Goal: Complete application form

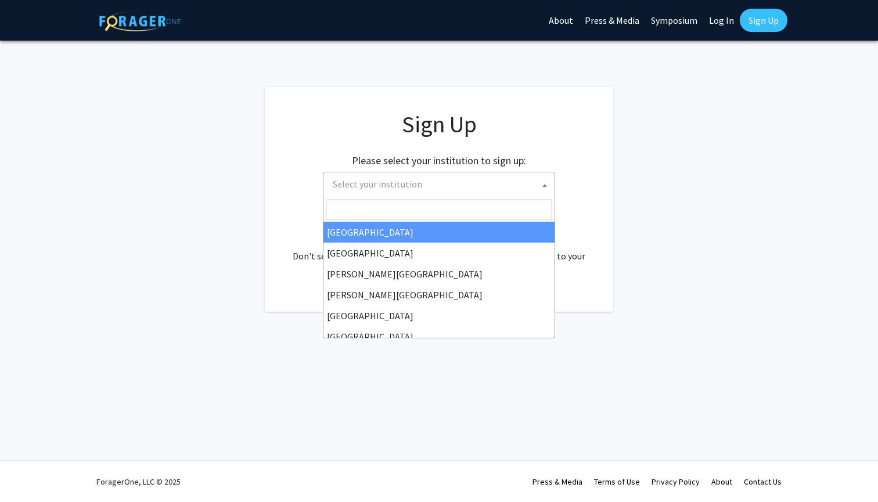
click at [423, 187] on span "Select your institution" at bounding box center [441, 184] width 227 height 24
type input "s"
type input "u"
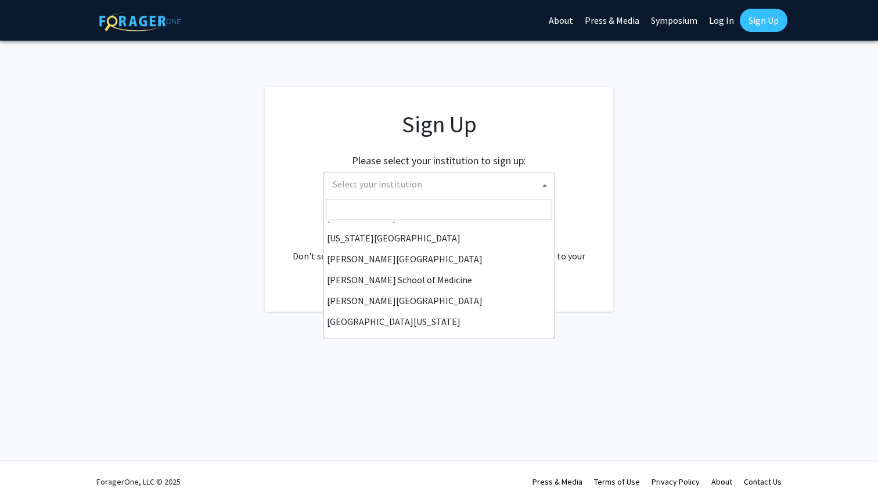
scroll to position [260, 0]
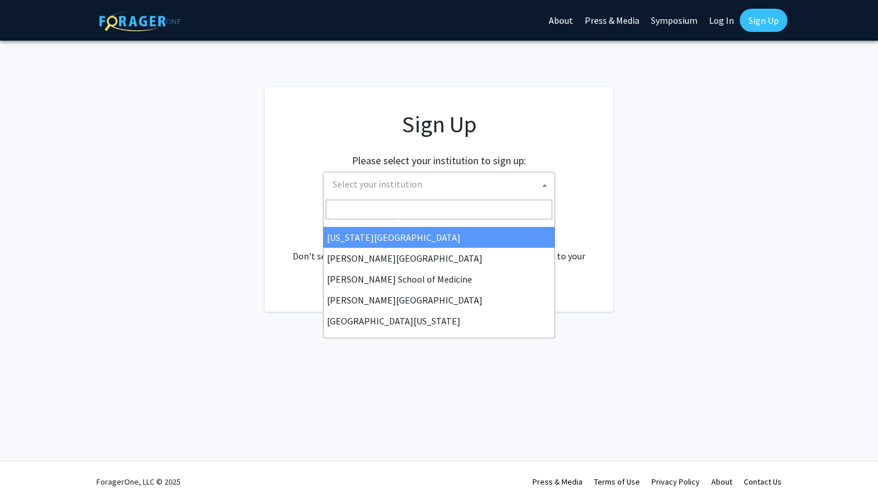
click at [414, 199] on span at bounding box center [438, 209] width 231 height 24
click at [399, 188] on span "Select your institution" at bounding box center [377, 184] width 89 height 12
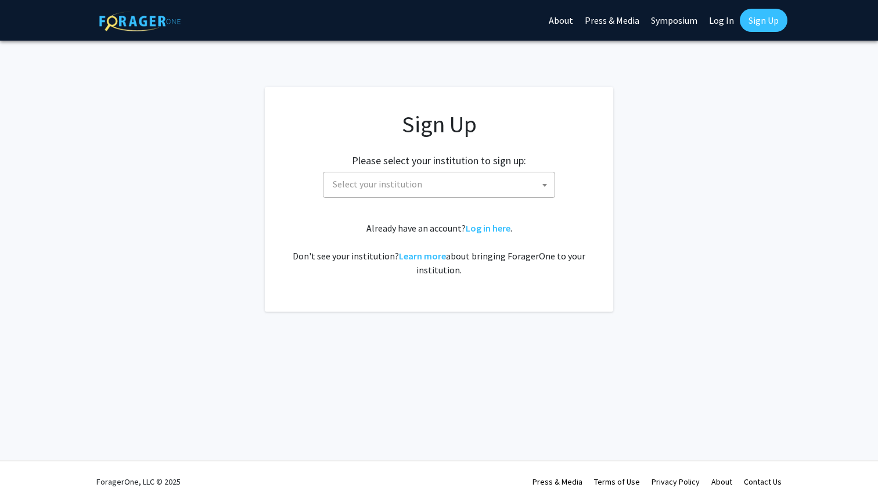
click at [400, 181] on span "Select your institution" at bounding box center [377, 184] width 89 height 12
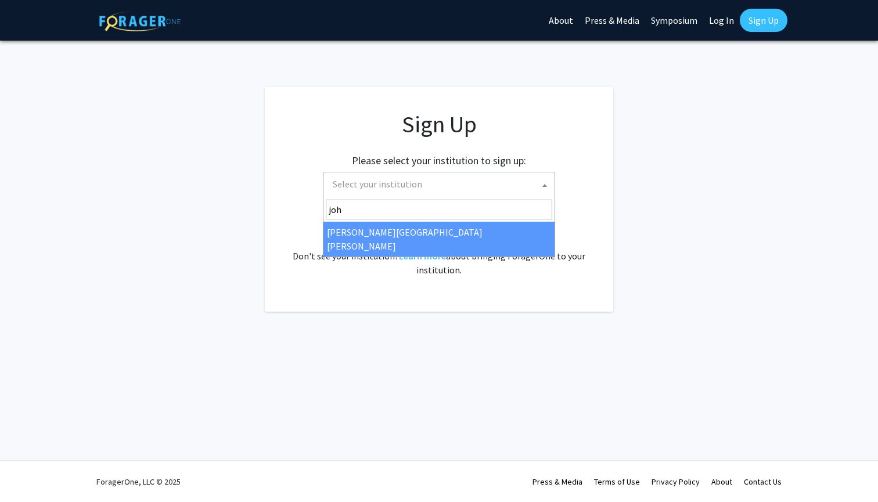
type input "joh"
select select "1"
